Goal: Information Seeking & Learning: Find specific fact

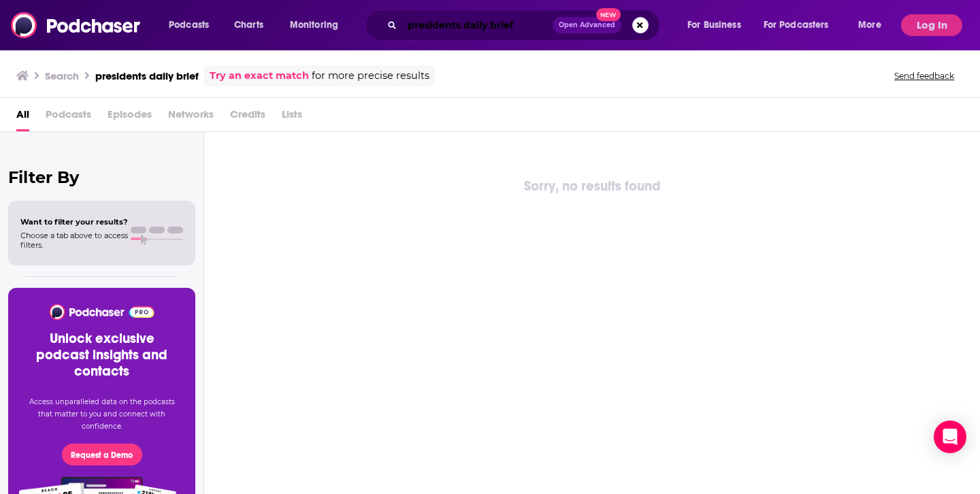
click at [408, 26] on input "presidents daily brief" at bounding box center [477, 25] width 150 height 22
click at [408, 25] on input "the presidents daily brief" at bounding box center [477, 25] width 150 height 22
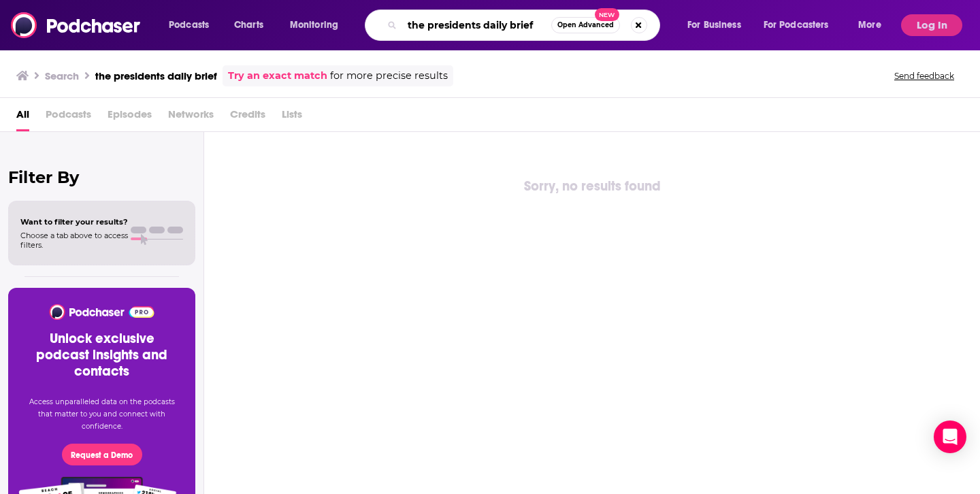
click at [408, 25] on input "the presidents daily brief" at bounding box center [476, 25] width 149 height 22
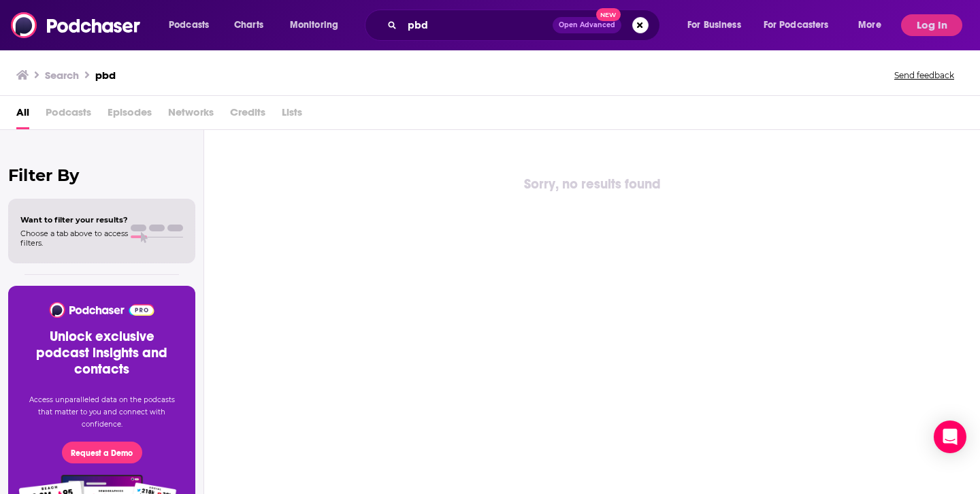
click at [58, 69] on h3 "Search" at bounding box center [62, 75] width 34 height 13
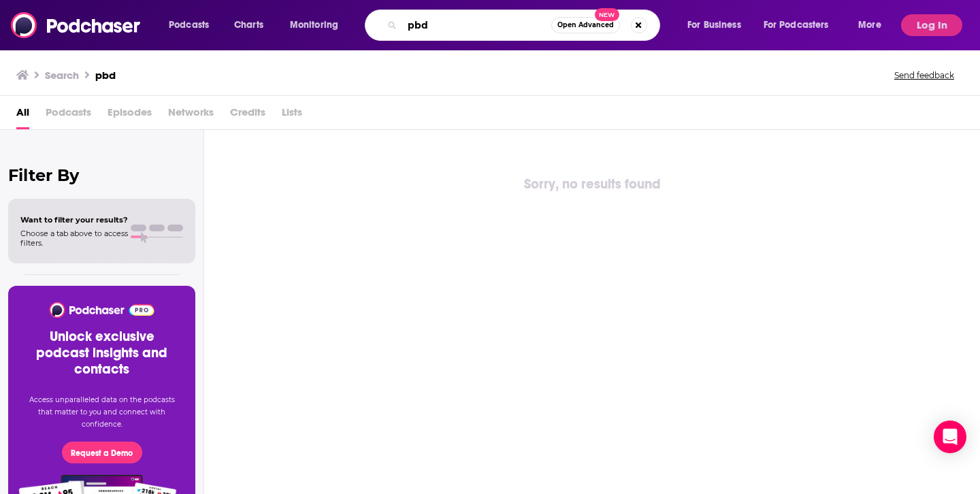
click at [463, 24] on input "pbd" at bounding box center [476, 25] width 149 height 22
click at [465, 26] on input "pbd" at bounding box center [476, 25] width 149 height 22
type input "n"
type input "[PERSON_NAME]"
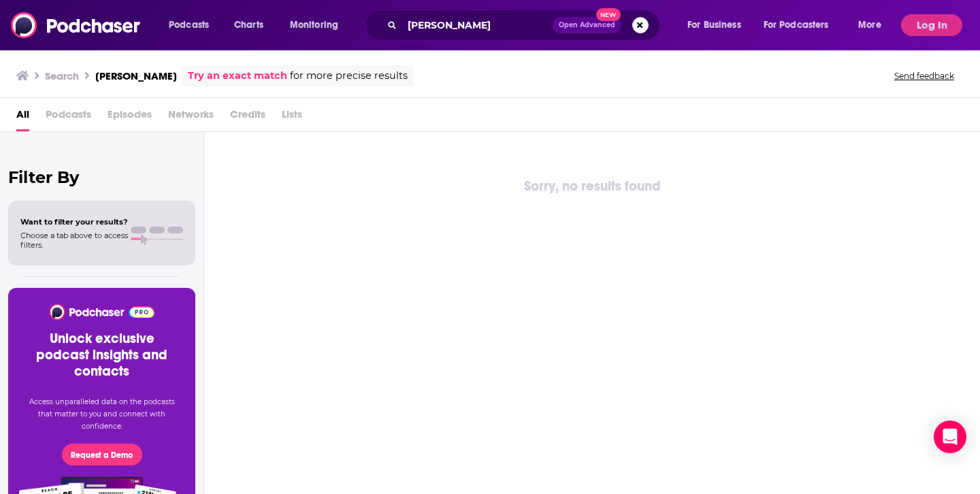
click at [582, 20] on button "Open Advanced New" at bounding box center [586, 25] width 69 height 16
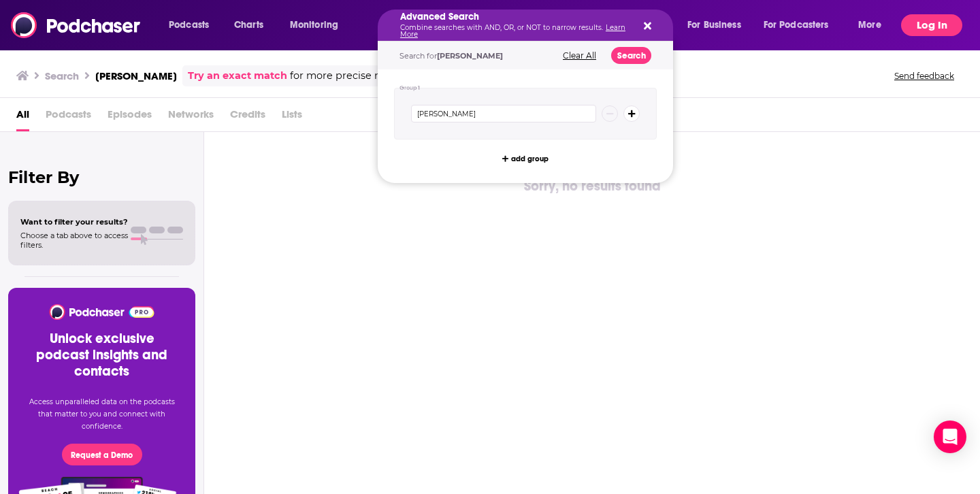
click at [959, 29] on button "Log In" at bounding box center [931, 25] width 61 height 22
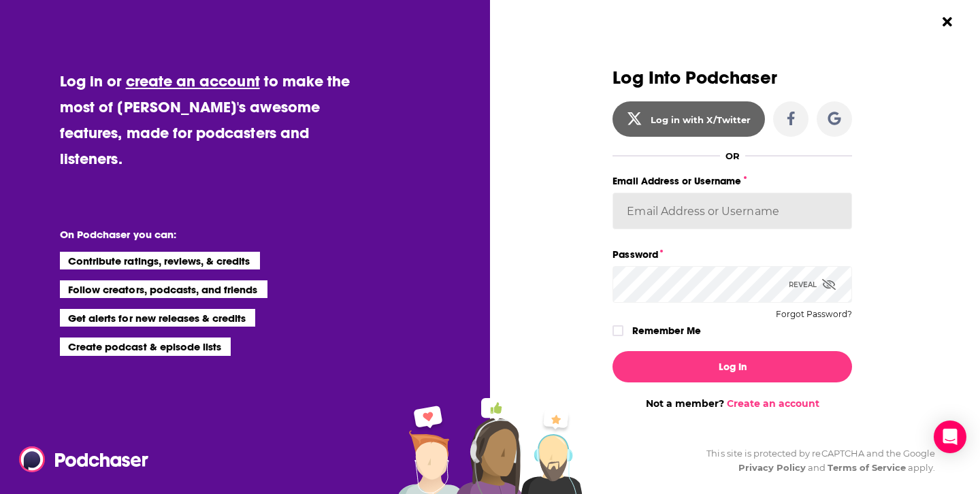
click at [688, 225] on input "Email Address or Username" at bounding box center [731, 211] width 239 height 37
type input "lori.becker@stanford.edu"
click at [622, 329] on label "Dialog" at bounding box center [617, 330] width 11 height 11
click at [612, 351] on button "Log In" at bounding box center [731, 366] width 239 height 31
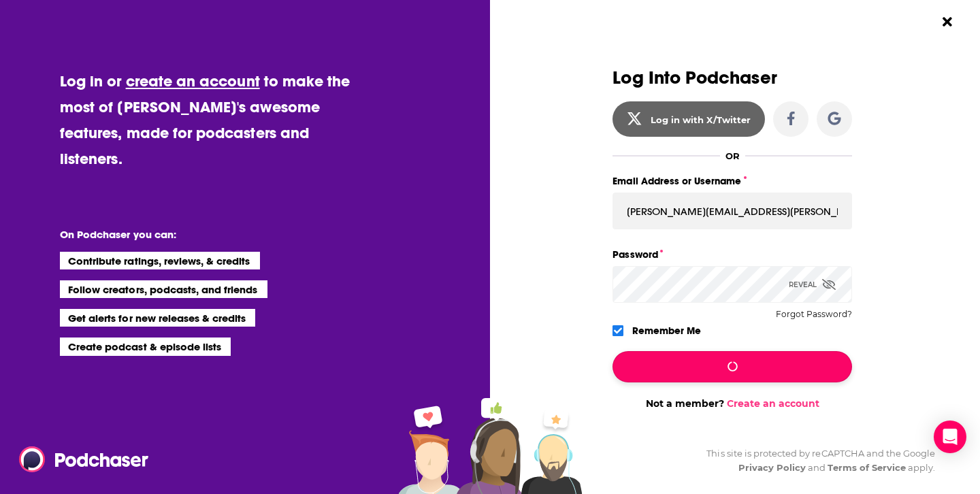
click at [764, 370] on button "Dialog" at bounding box center [731, 366] width 239 height 31
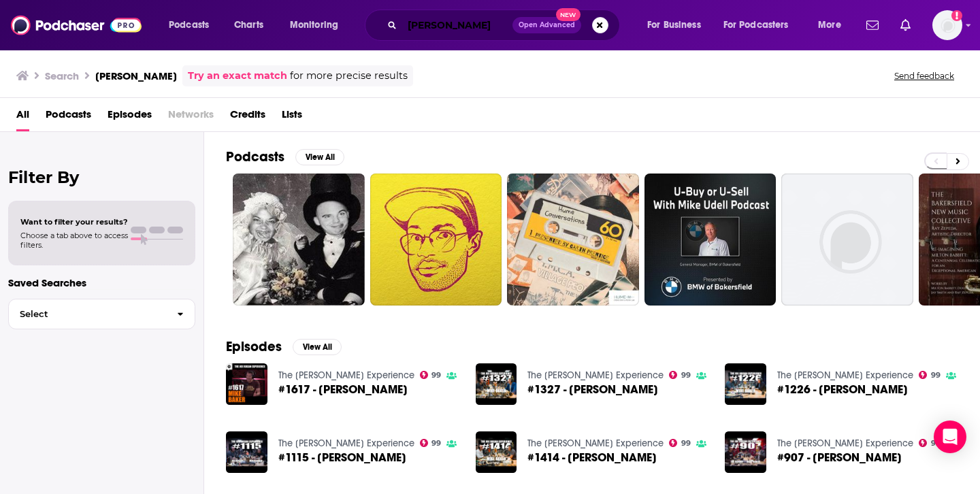
click at [448, 20] on input "[PERSON_NAME]" at bounding box center [457, 25] width 110 height 22
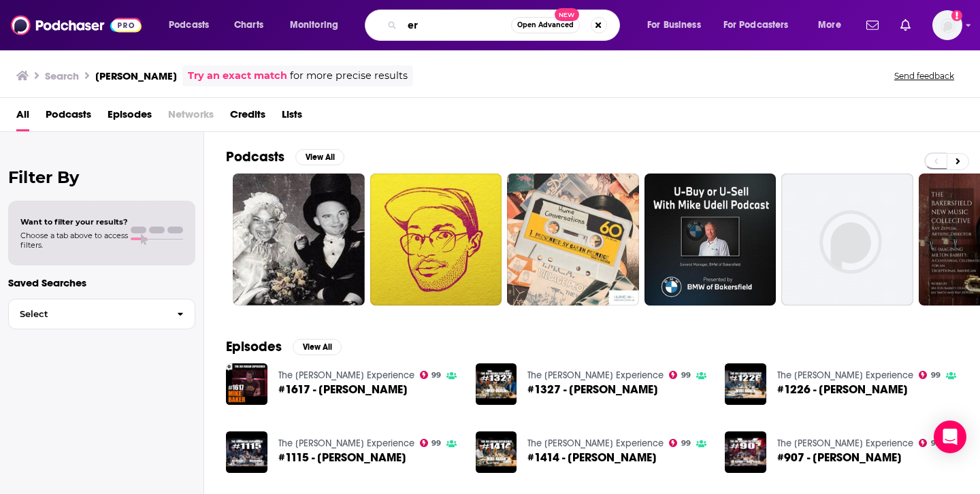
type input "r"
type input "the president's daily brief"
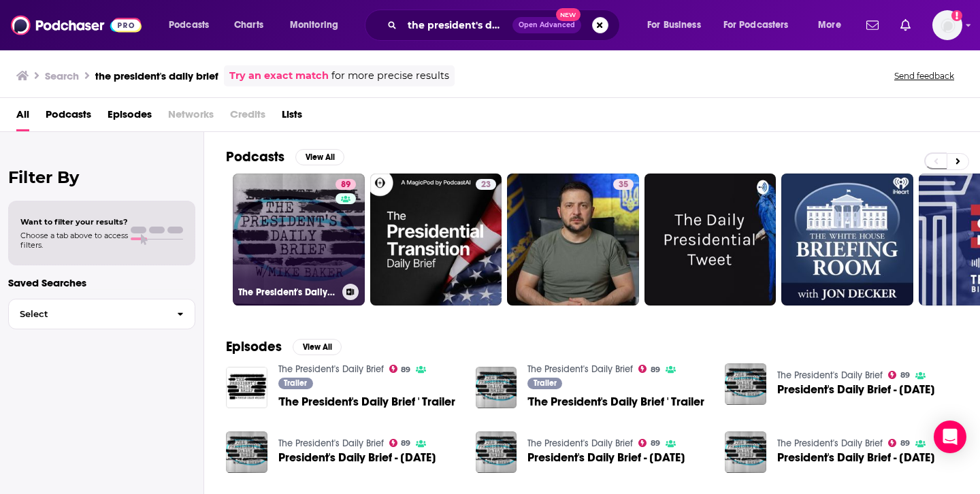
click at [304, 232] on link "89 The President's Daily Brief" at bounding box center [299, 239] width 132 height 132
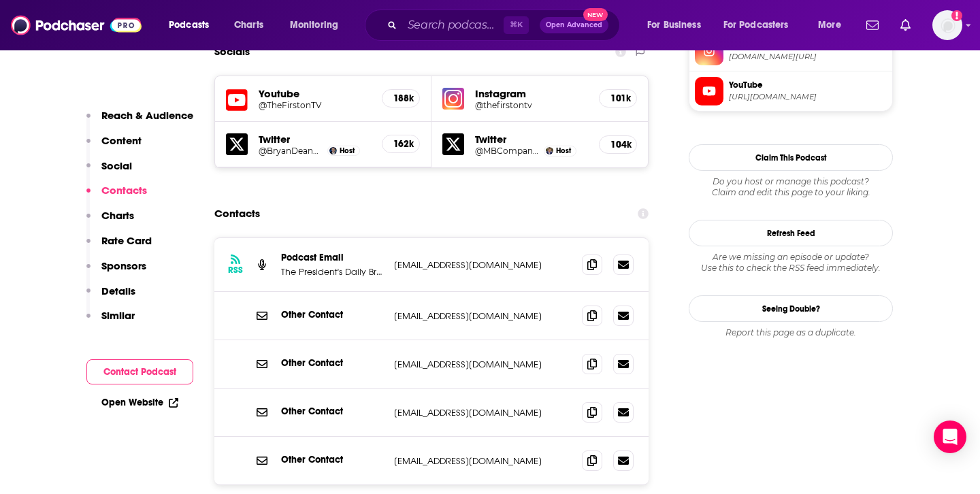
scroll to position [1210, 0]
